Goal: Task Accomplishment & Management: Manage account settings

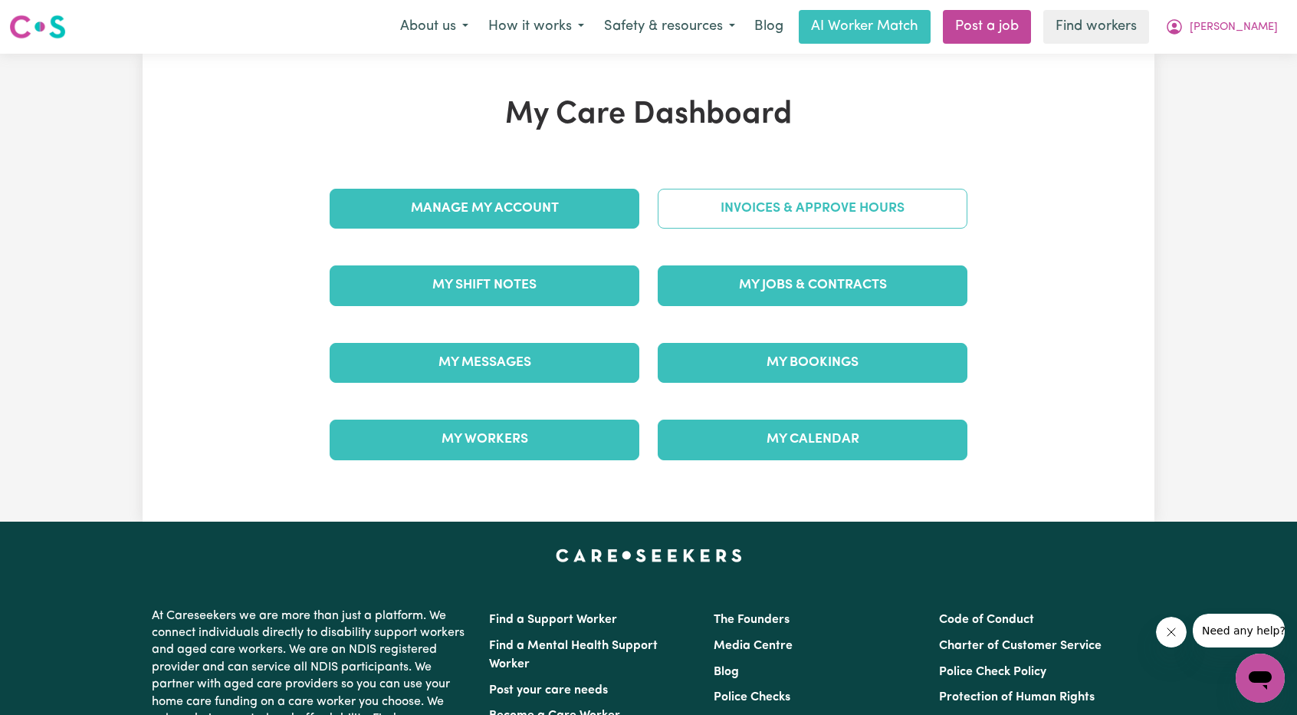
click at [720, 202] on link "Invoices & Approve Hours" at bounding box center [813, 209] width 310 height 40
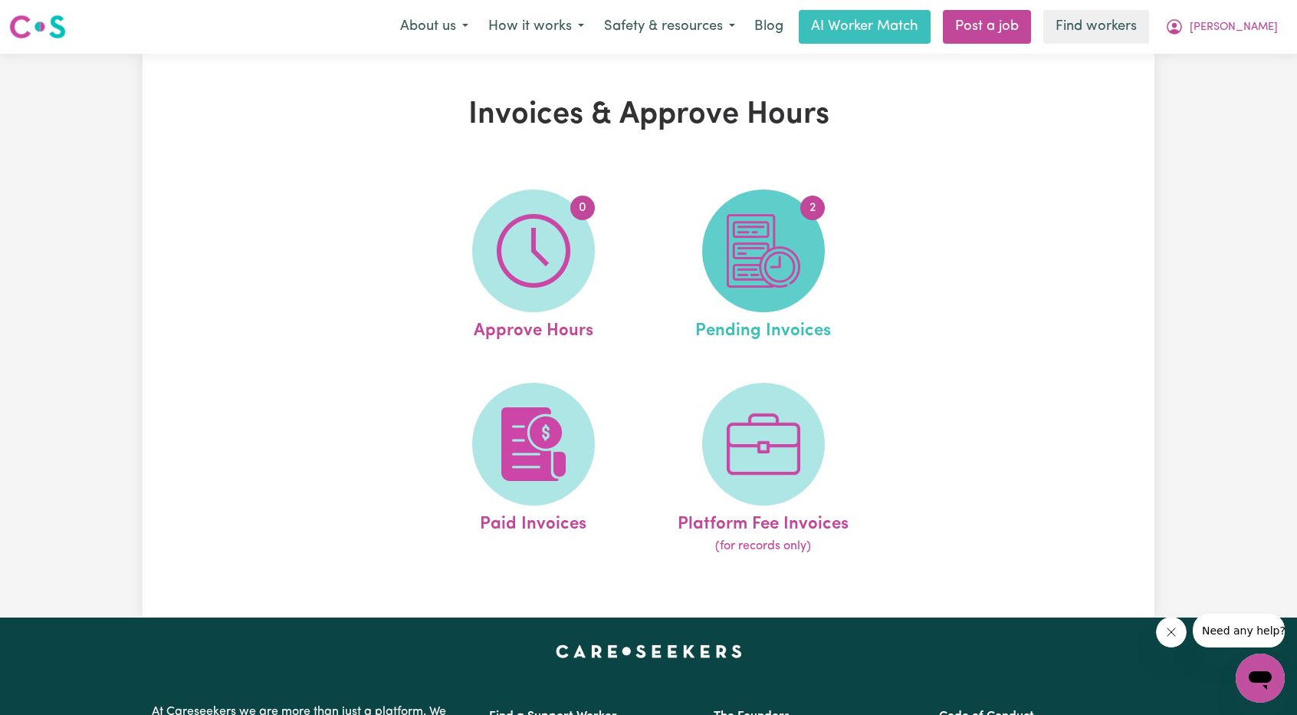
click at [747, 209] on span "2" at bounding box center [763, 250] width 123 height 123
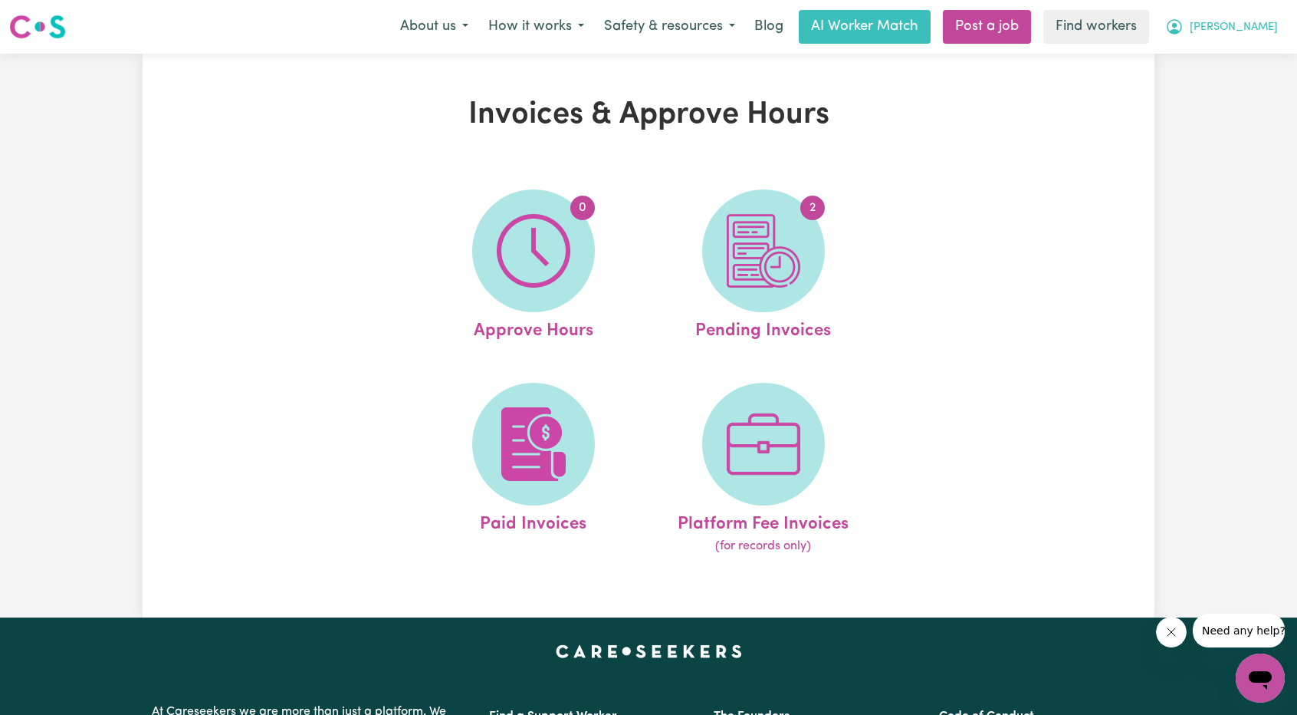
click at [1271, 15] on button "[PERSON_NAME]" at bounding box center [1221, 27] width 133 height 32
click at [1233, 54] on link "My Dashboard" at bounding box center [1226, 59] width 121 height 29
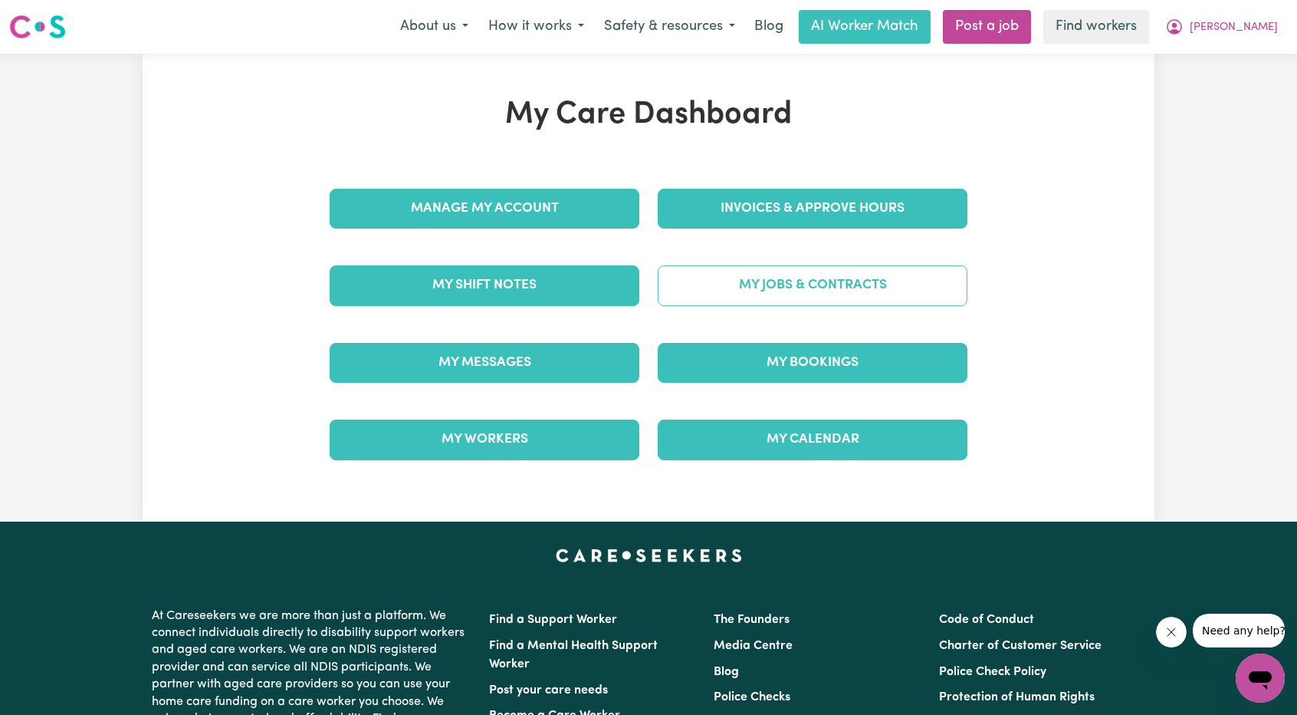
click at [833, 288] on link "My Jobs & Contracts" at bounding box center [813, 285] width 310 height 40
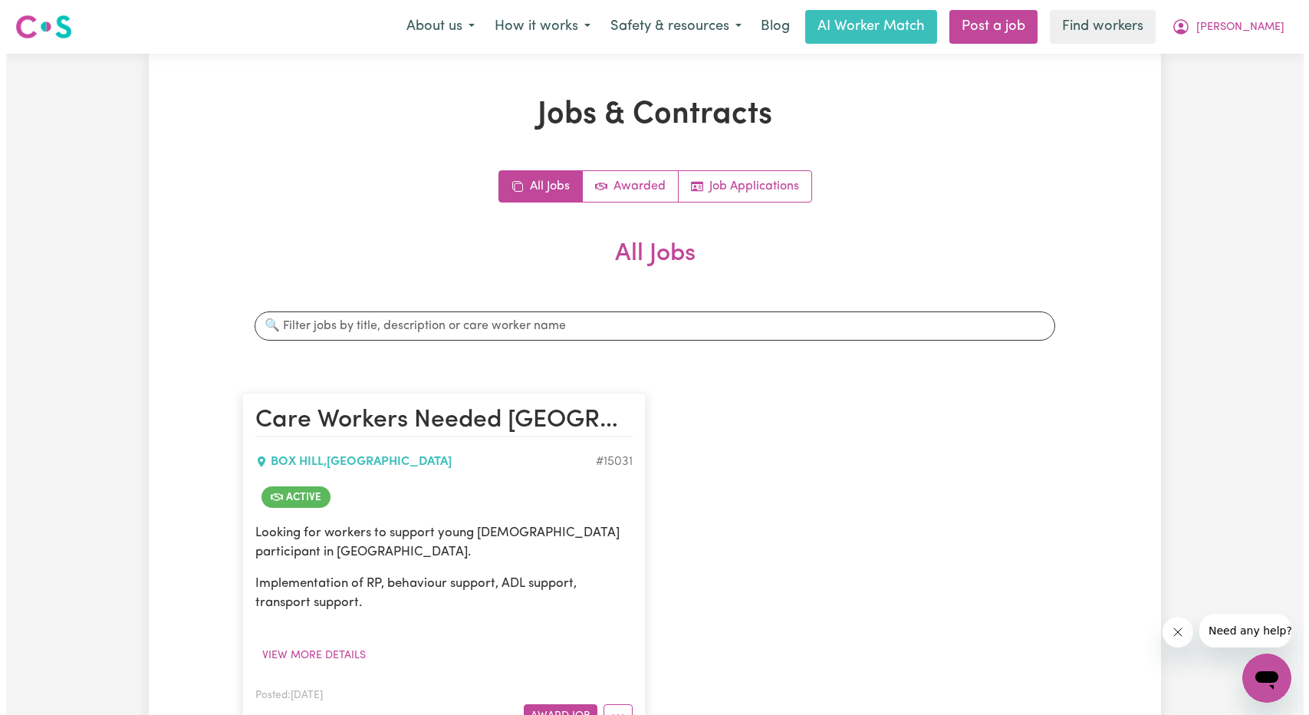
scroll to position [153, 0]
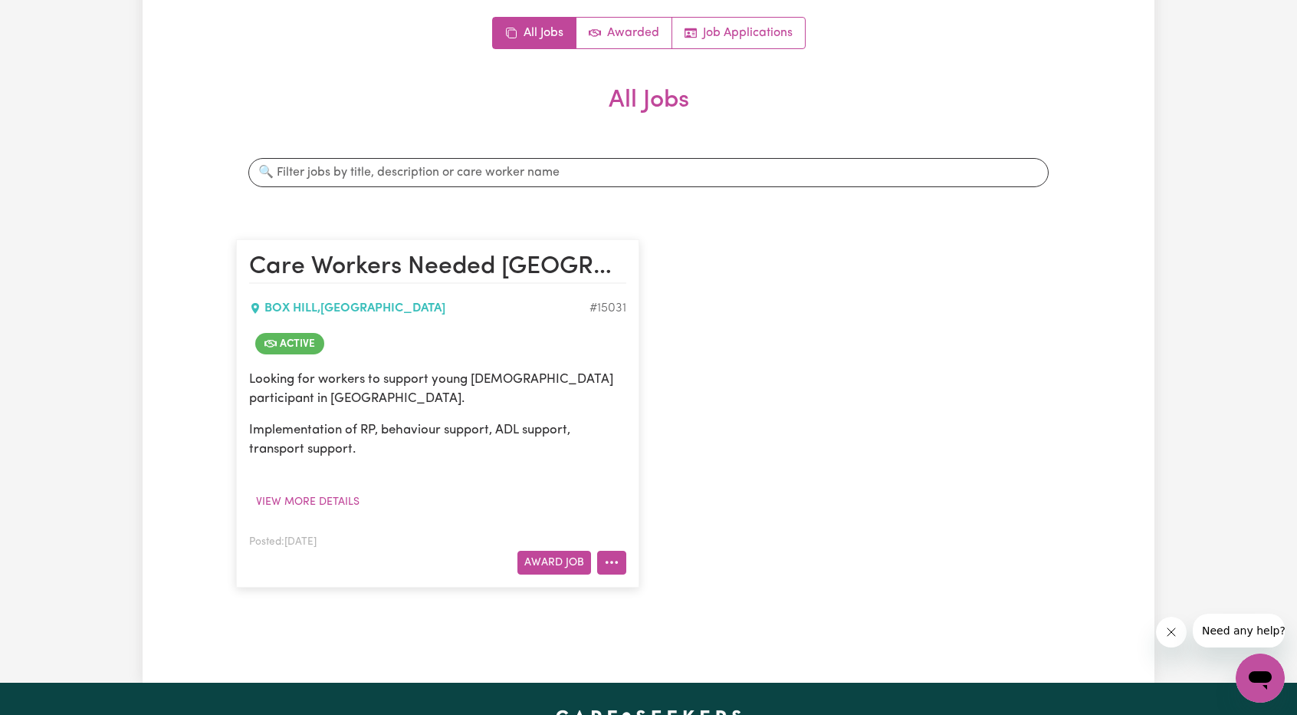
click at [608, 567] on icon "More options" at bounding box center [611, 561] width 15 height 15
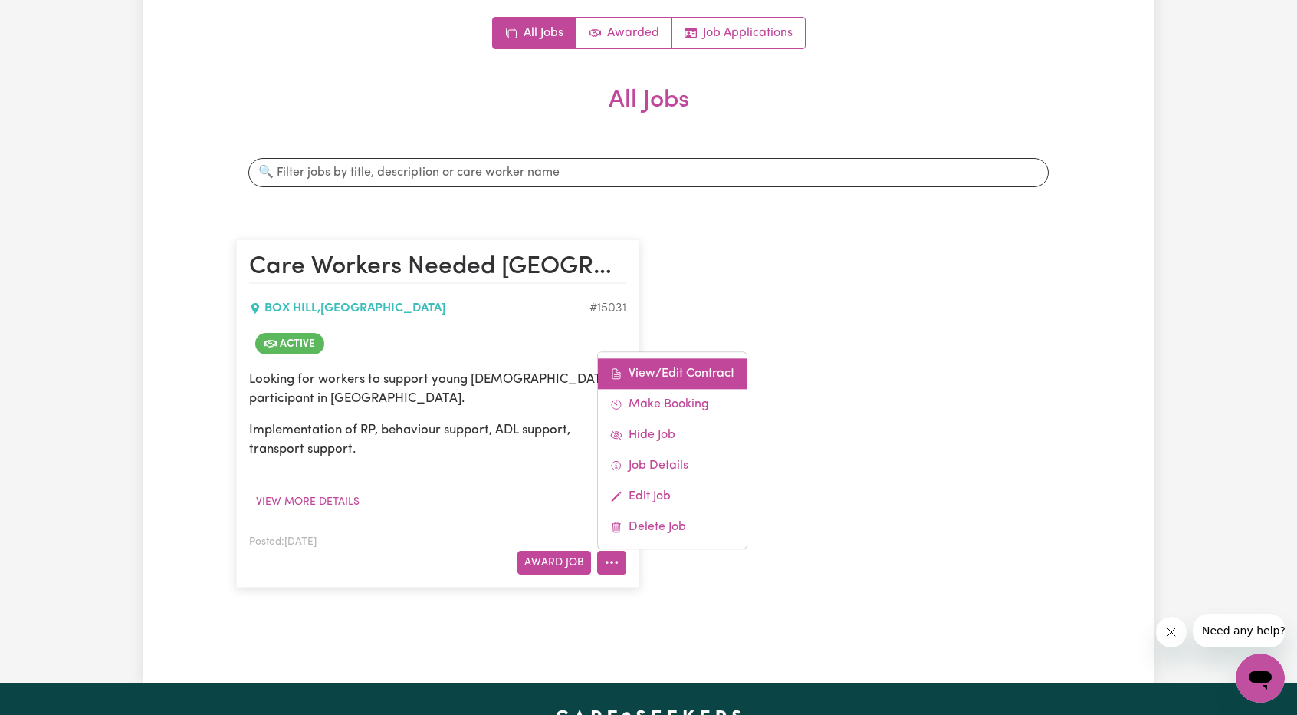
click at [662, 376] on link "View/Edit Contract" at bounding box center [672, 373] width 149 height 31
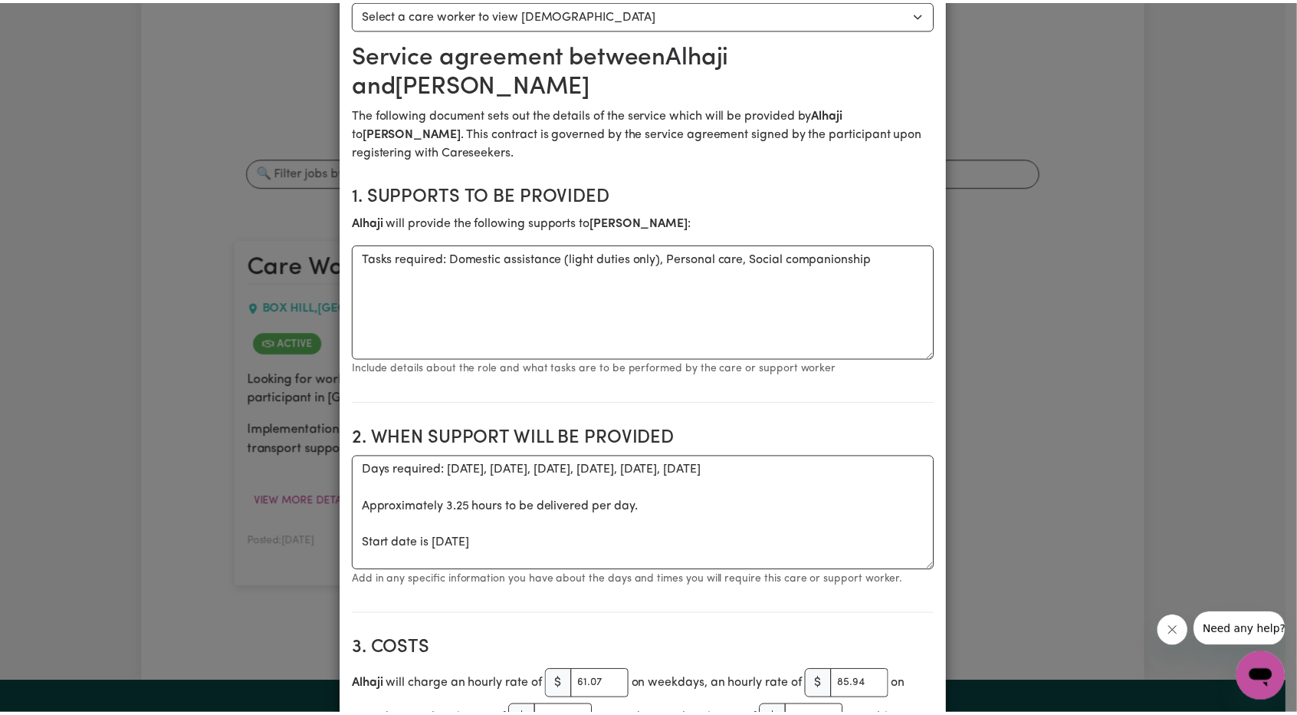
scroll to position [0, 0]
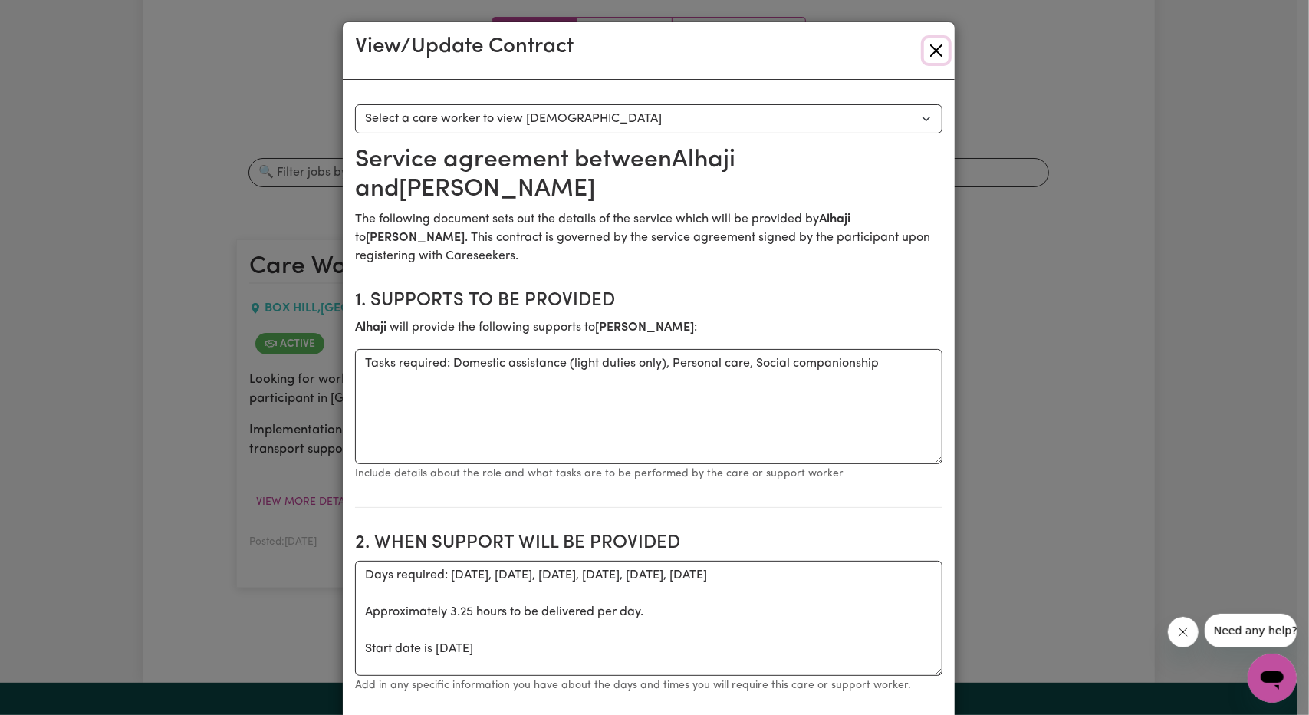
click at [928, 41] on button "Close" at bounding box center [936, 50] width 25 height 25
